Goal: Information Seeking & Learning: Learn about a topic

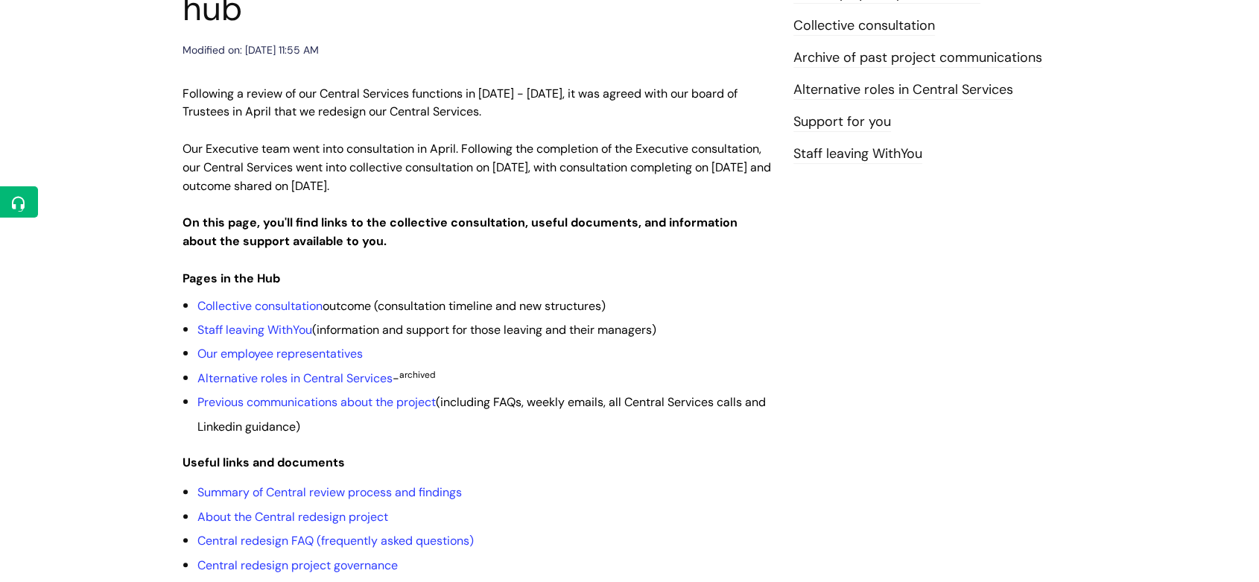
scroll to position [320, 0]
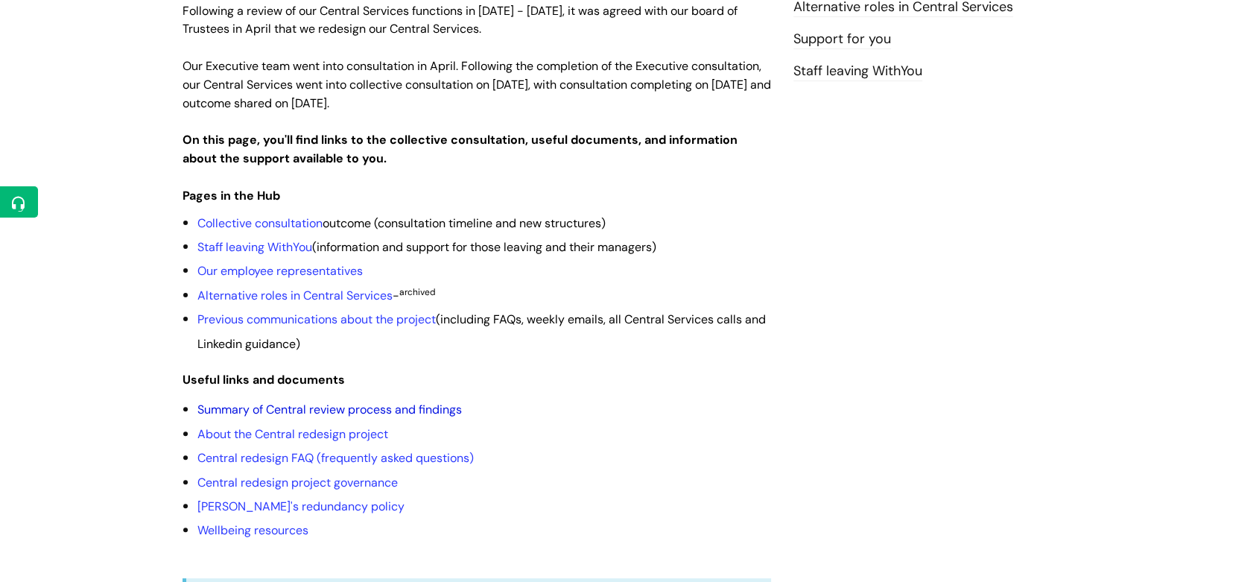
click at [269, 402] on link "Summary of Central review process and findings" at bounding box center [329, 410] width 264 height 16
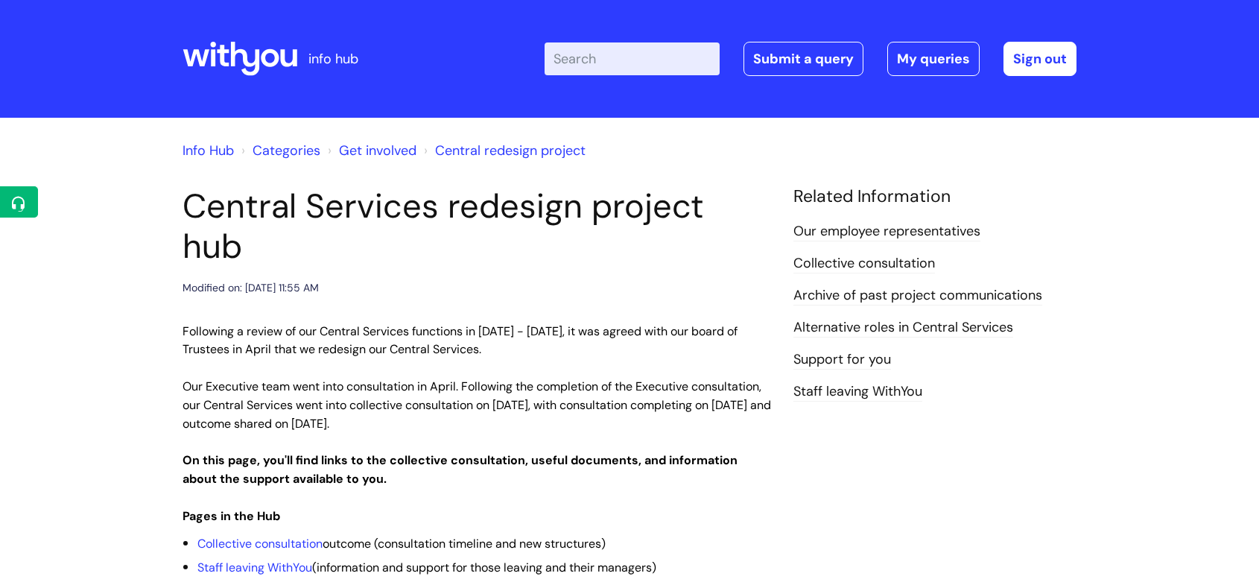
scroll to position [320, 0]
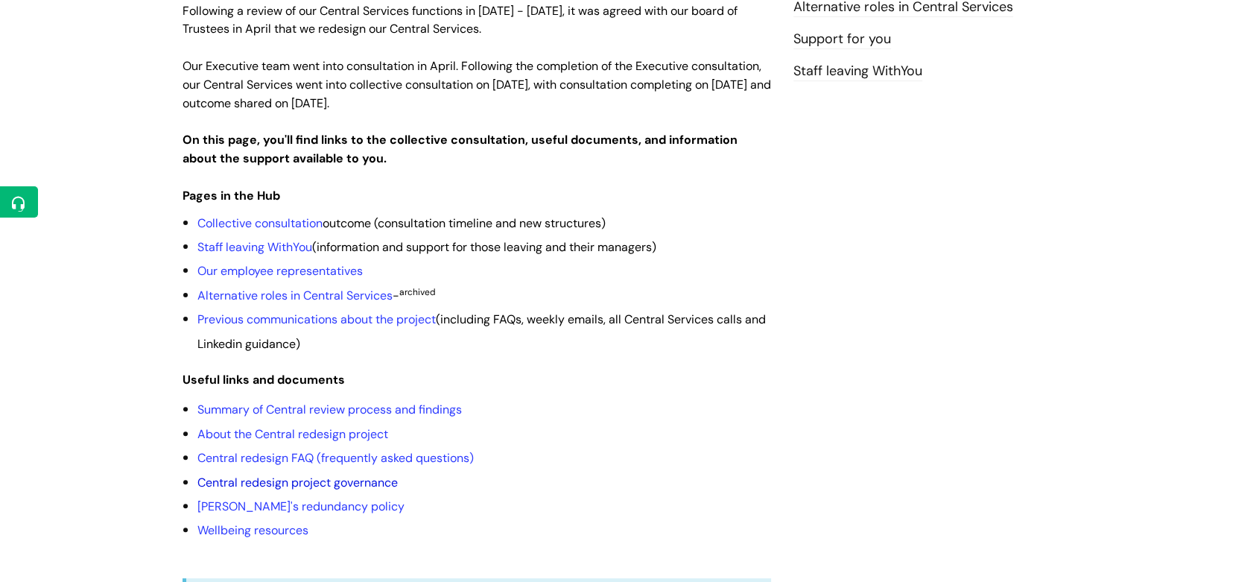
click at [386, 475] on link "Central redesign project governance" at bounding box center [297, 483] width 200 height 16
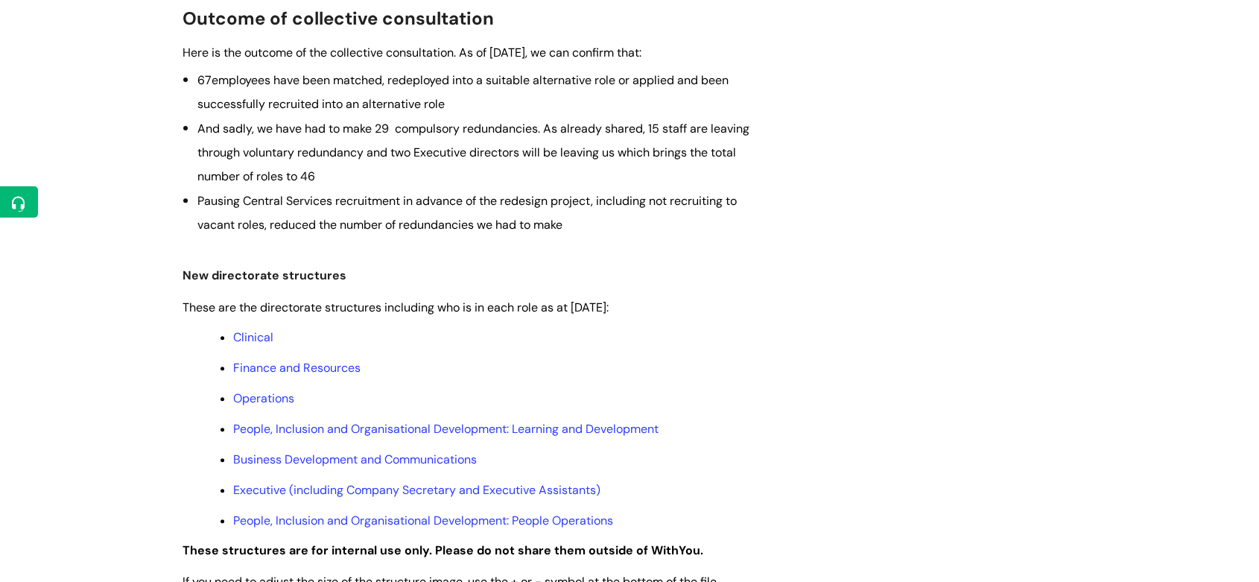
scroll to position [662, 0]
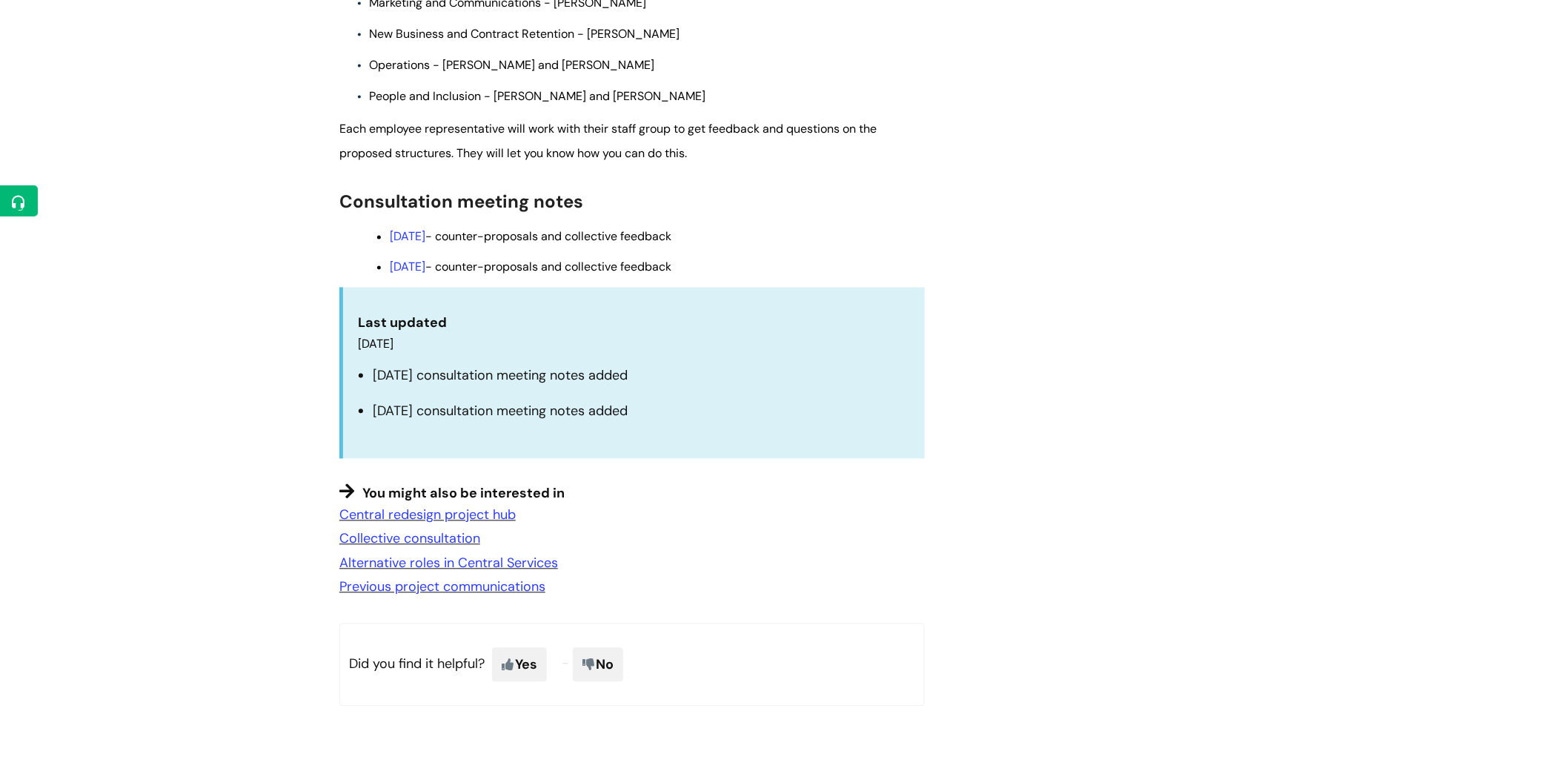
scroll to position [1070, 0]
